Goal: Navigation & Orientation: Find specific page/section

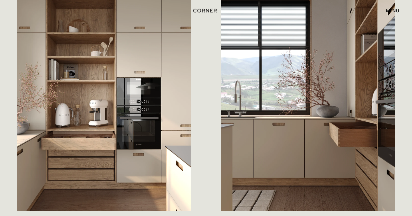
scroll to position [667, 0]
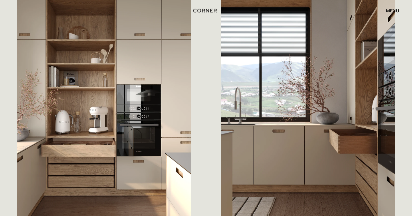
click at [64, 91] on img at bounding box center [104, 95] width 174 height 246
click at [82, 104] on img at bounding box center [104, 95] width 174 height 246
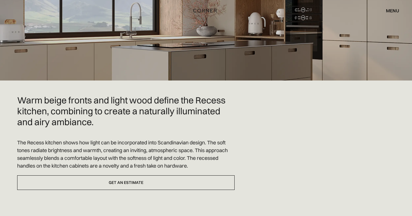
scroll to position [0, 0]
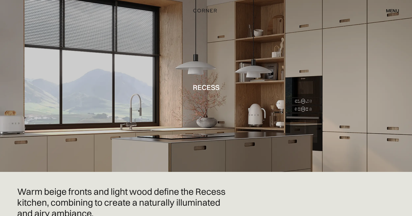
click at [393, 10] on div "menu" at bounding box center [392, 10] width 13 height 5
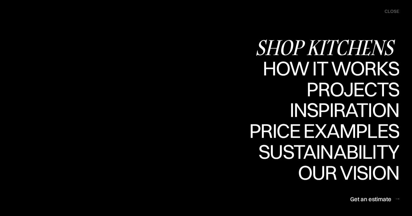
click at [359, 46] on div "Shop Kitchens" at bounding box center [327, 47] width 144 height 20
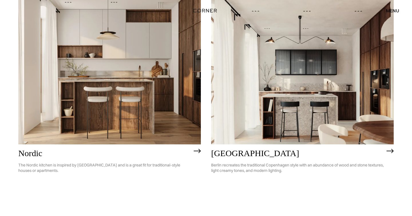
scroll to position [296, 0]
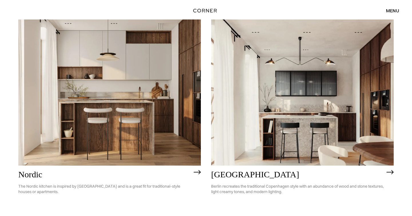
click at [349, 94] on img at bounding box center [302, 92] width 183 height 146
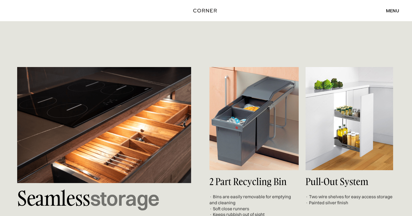
scroll to position [1949, 0]
